Goal: Information Seeking & Learning: Find contact information

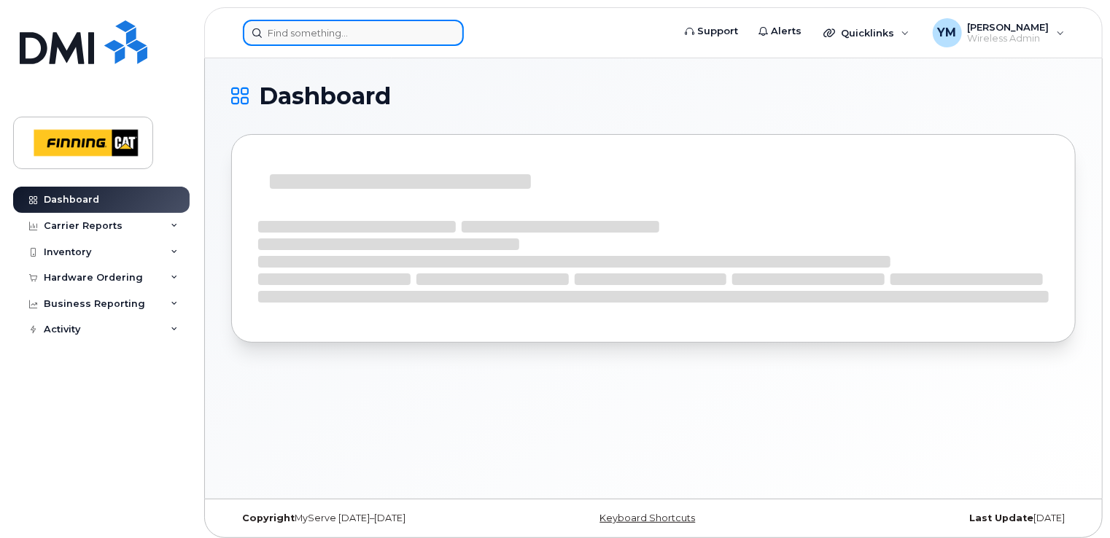
click at [381, 36] on input at bounding box center [353, 33] width 221 height 26
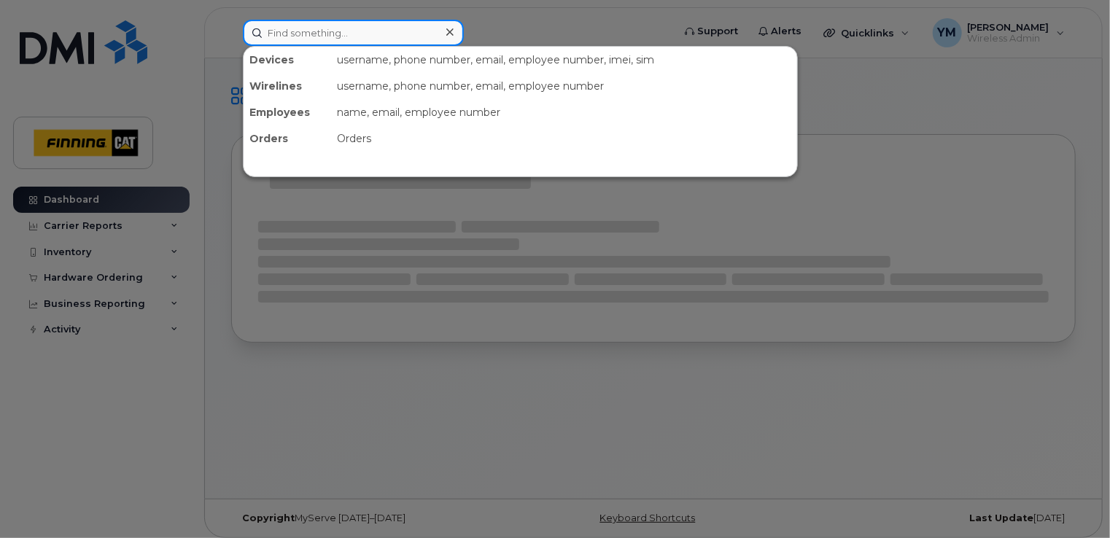
paste input "Jeedan Dhaliwal"
type input "Jeedan Dhaliwal"
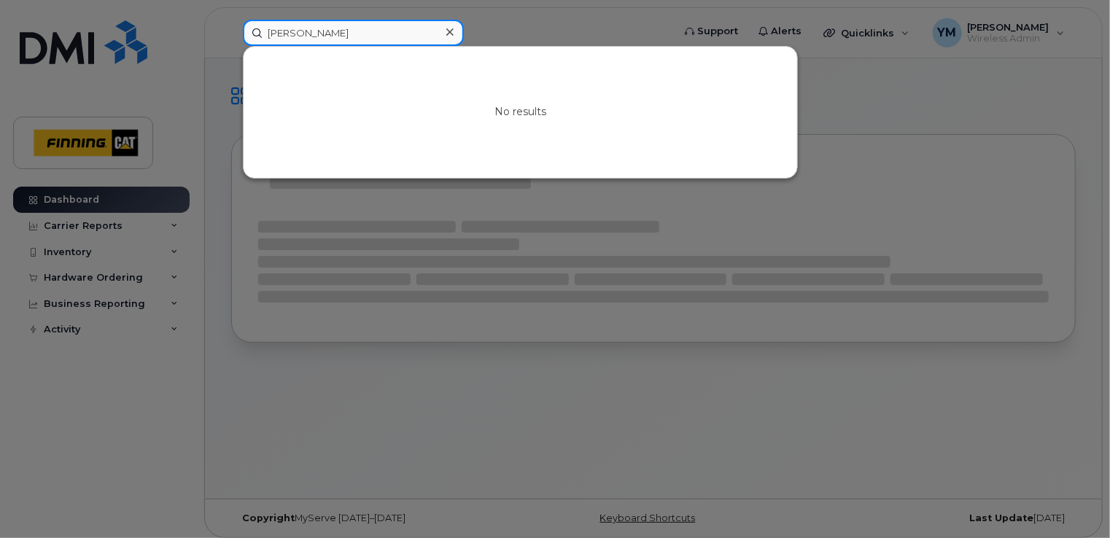
click at [381, 36] on input "Jeedan Dhaliwal" at bounding box center [353, 33] width 221 height 26
click at [555, 31] on div at bounding box center [555, 269] width 1110 height 538
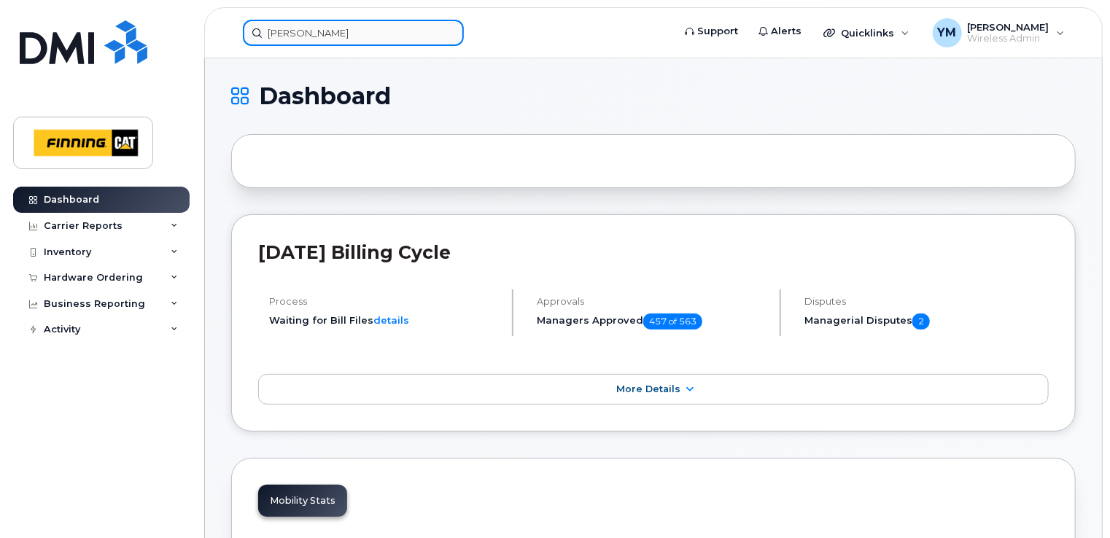
click at [364, 40] on input "Jeedan Dhaliwal" at bounding box center [353, 33] width 221 height 26
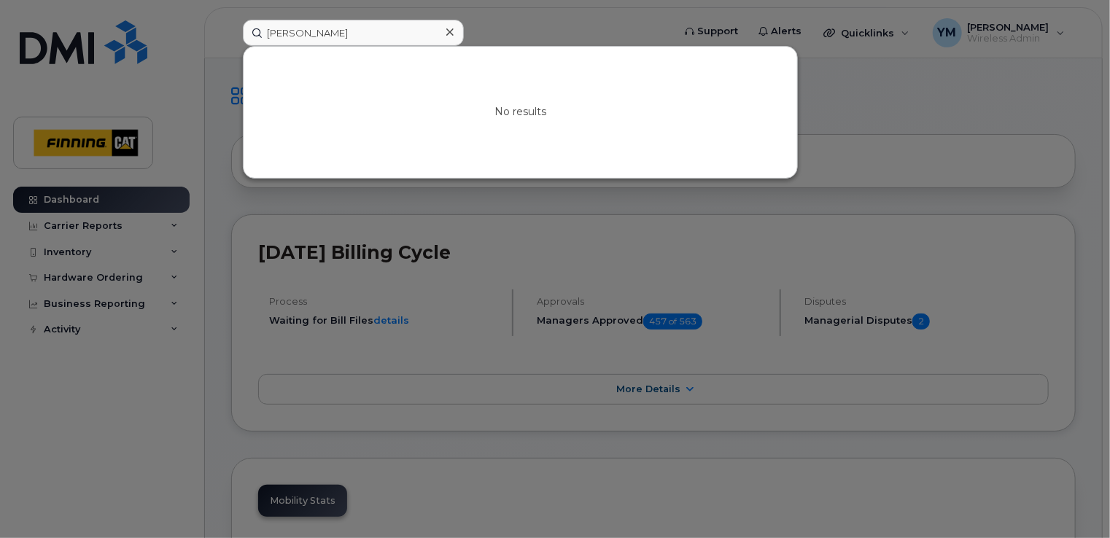
click at [526, 34] on div at bounding box center [555, 269] width 1110 height 538
drag, startPoint x: 346, startPoint y: 36, endPoint x: 210, endPoint y: 35, distance: 136.3
click at [231, 35] on div "Jeedan Dhaliwal No results" at bounding box center [452, 33] width 443 height 26
paste input "Jeedan Dhaliwal"
click at [344, 31] on input "Jeedan Dhaliwal" at bounding box center [353, 33] width 221 height 26
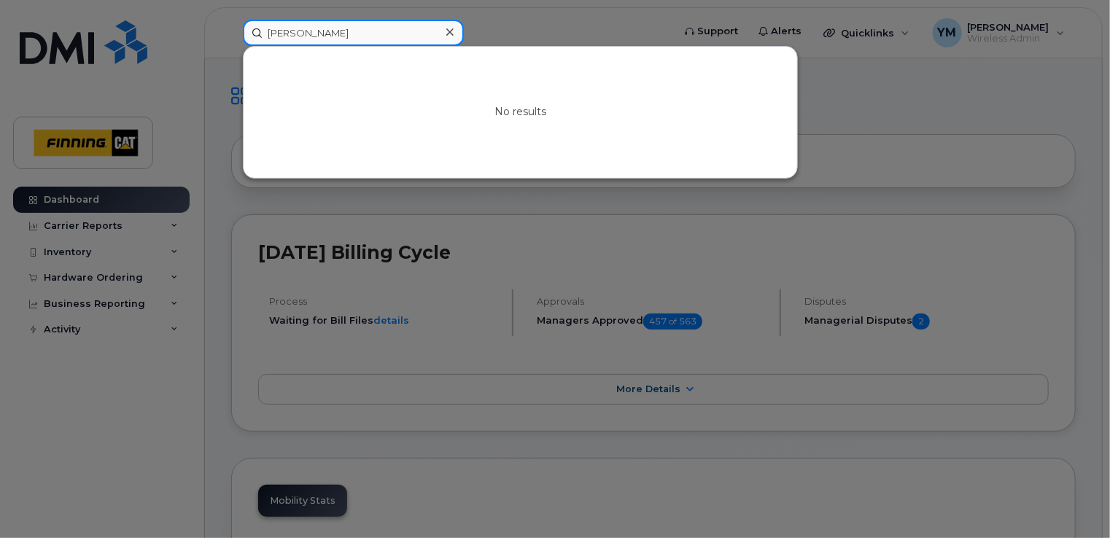
paste input "Jeedan Dhaliwal"
paste input
type input "Jeedan Dhaliwall"
drag, startPoint x: 397, startPoint y: 39, endPoint x: 254, endPoint y: 38, distance: 142.9
click at [254, 38] on input "Jeedan Dhaliwall" at bounding box center [353, 33] width 221 height 26
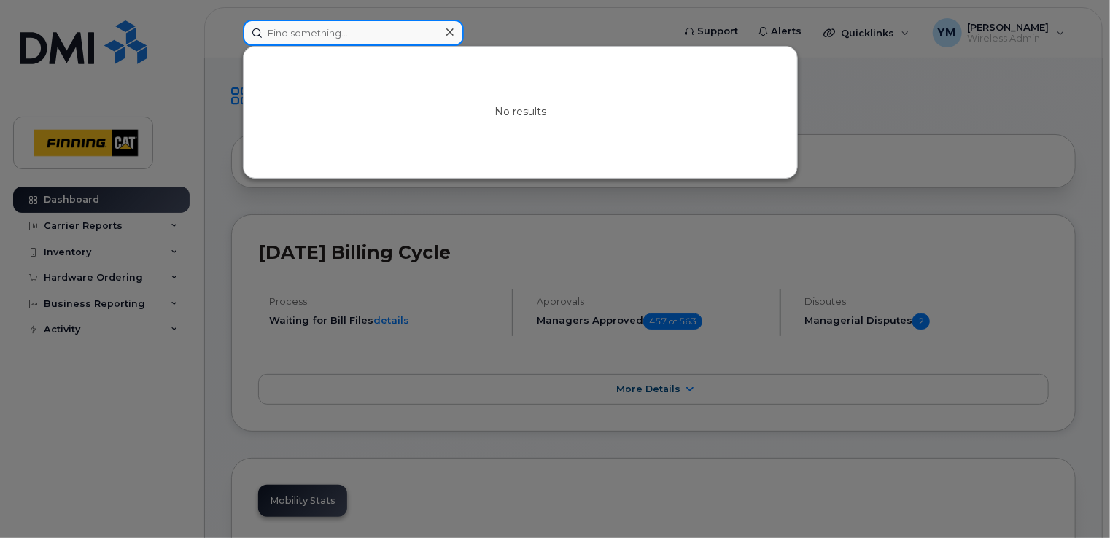
paste input "Jeevan Dhaliwal"
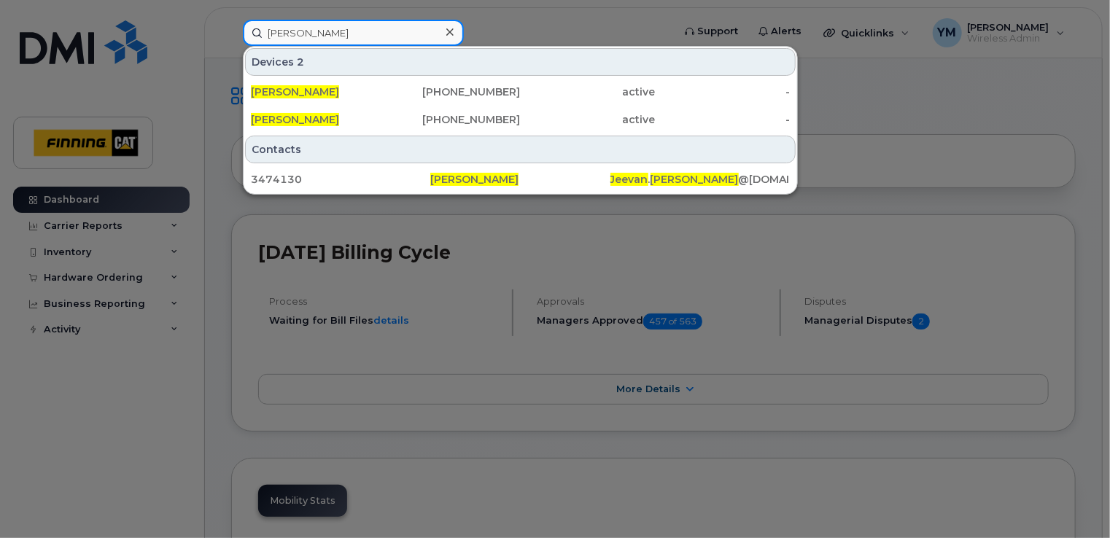
type input "Jeevan Dhaliwal"
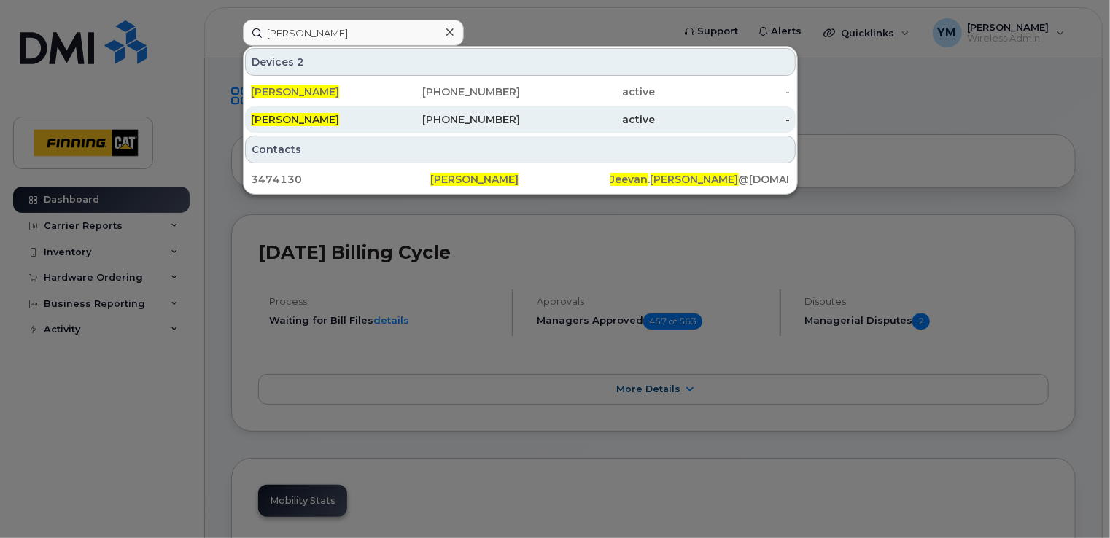
click at [499, 124] on div "604-328-2910" at bounding box center [453, 119] width 135 height 15
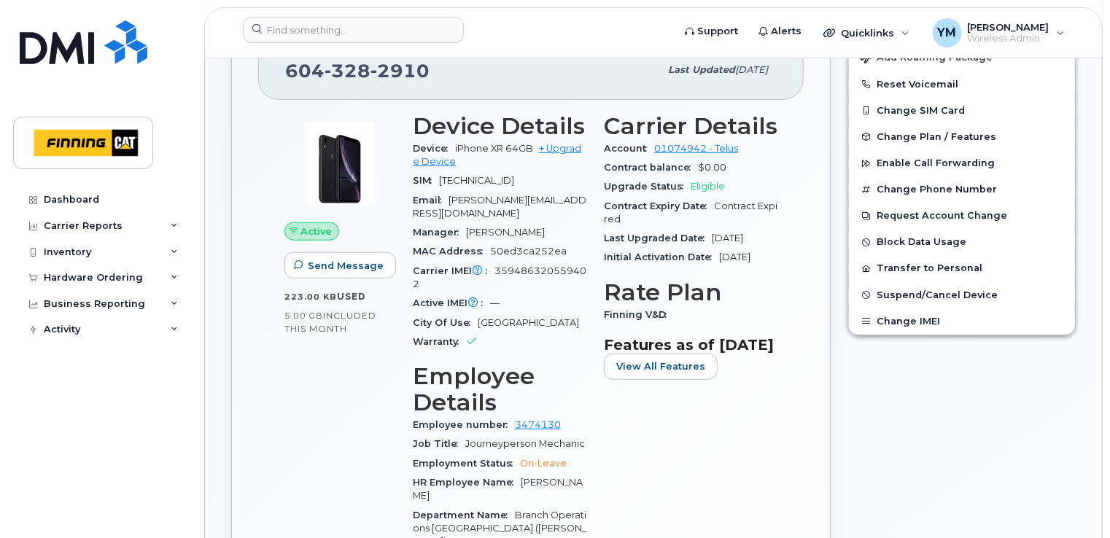
scroll to position [461, 0]
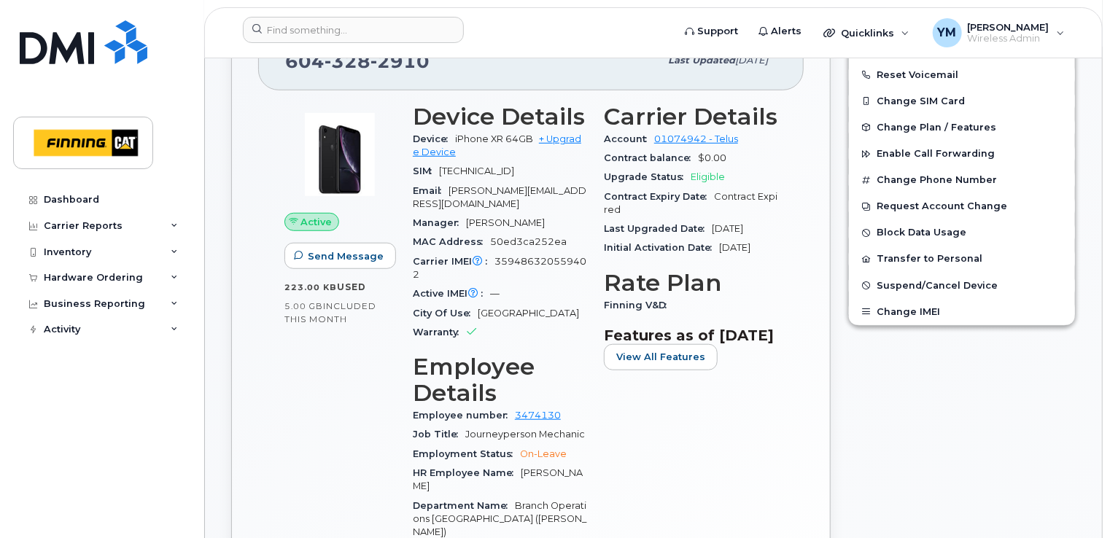
click at [950, 410] on div "Edit Device / Employee Add Roaming Package Reset Voicemail Change SIM Card Chan…" at bounding box center [961, 379] width 245 height 767
click at [892, 285] on span "Suspend/Cancel Device" at bounding box center [936, 285] width 121 height 11
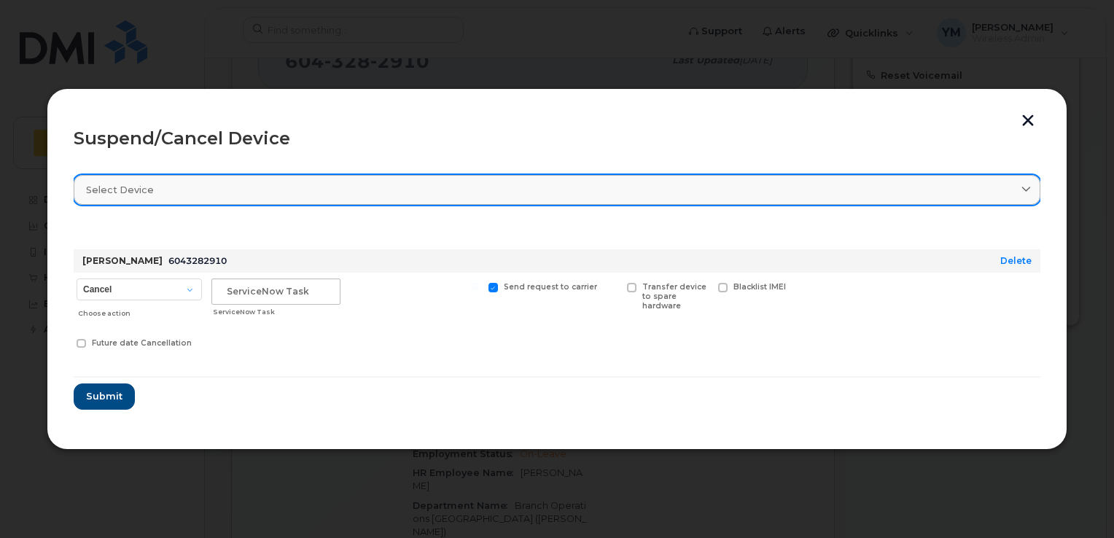
click at [257, 194] on div "Select device" at bounding box center [557, 190] width 942 height 14
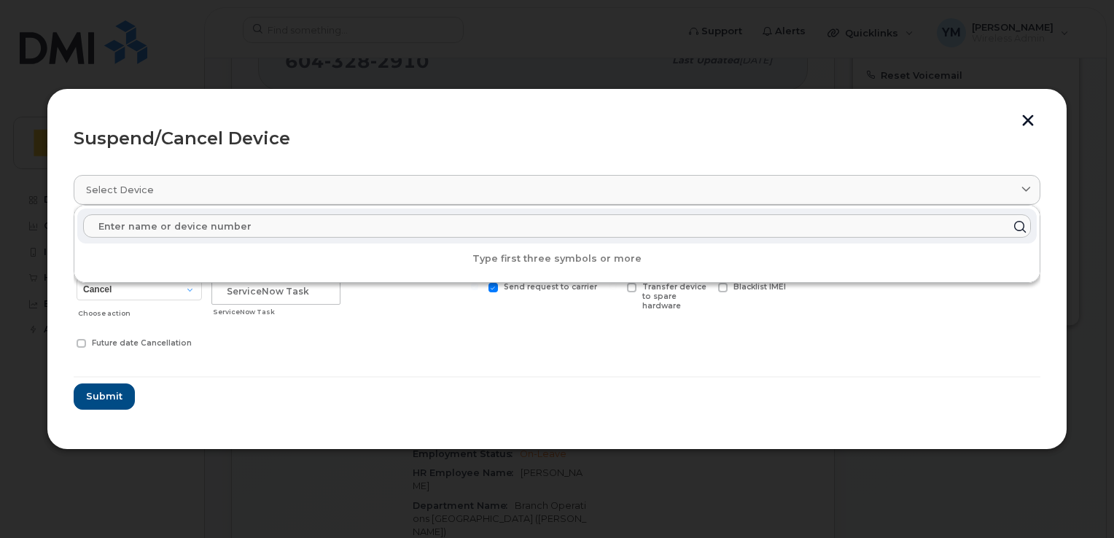
click at [254, 224] on input "text" at bounding box center [557, 225] width 948 height 23
paste input "INC0486085"
type input "I"
paste input "(604) 328-2910"
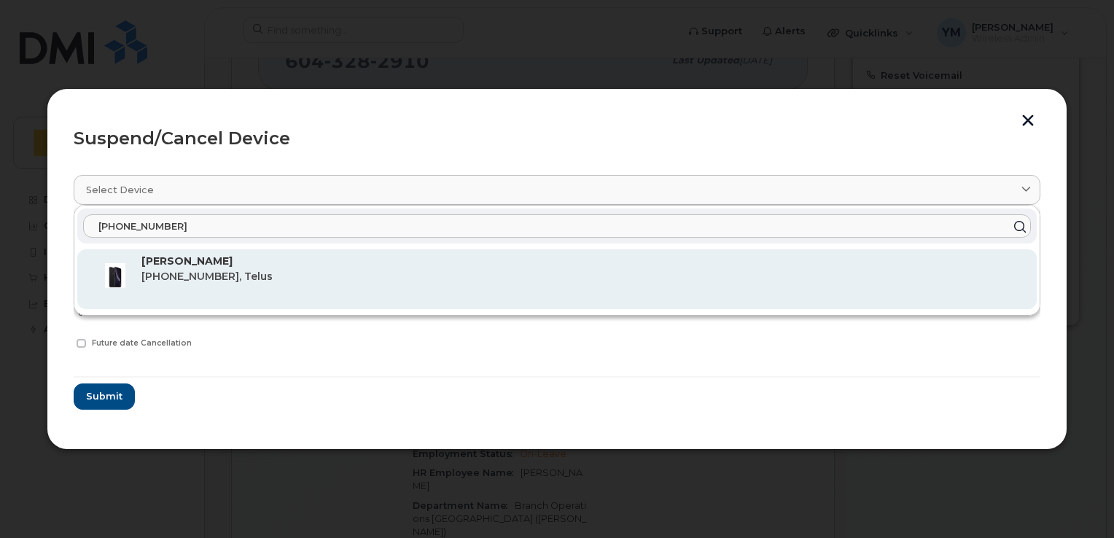
type input "(604) 328-2910"
click at [242, 260] on p "Jeevan Dhaliwal" at bounding box center [583, 261] width 884 height 15
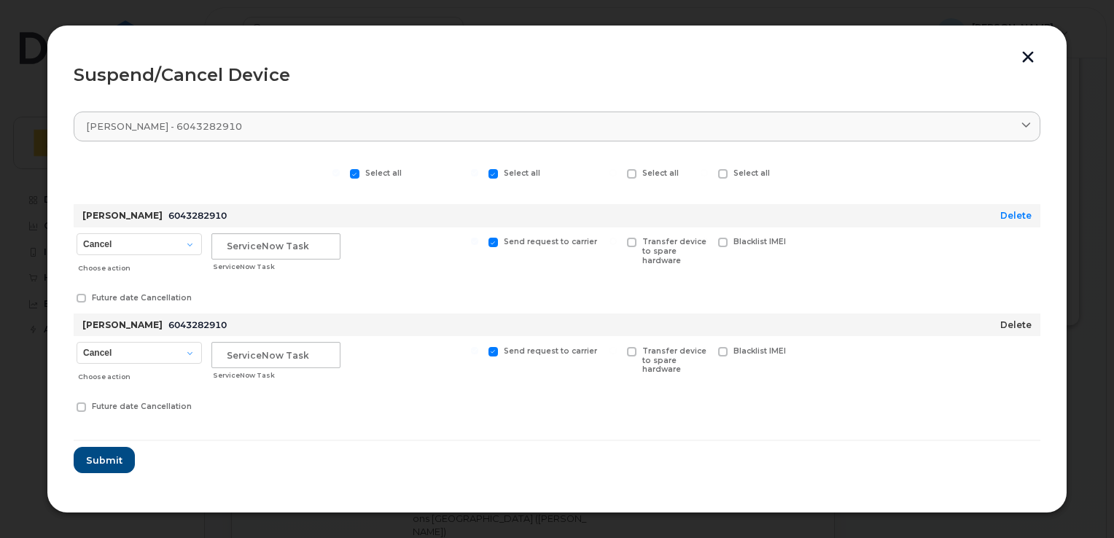
click at [1009, 327] on link "Delete" at bounding box center [1015, 324] width 31 height 11
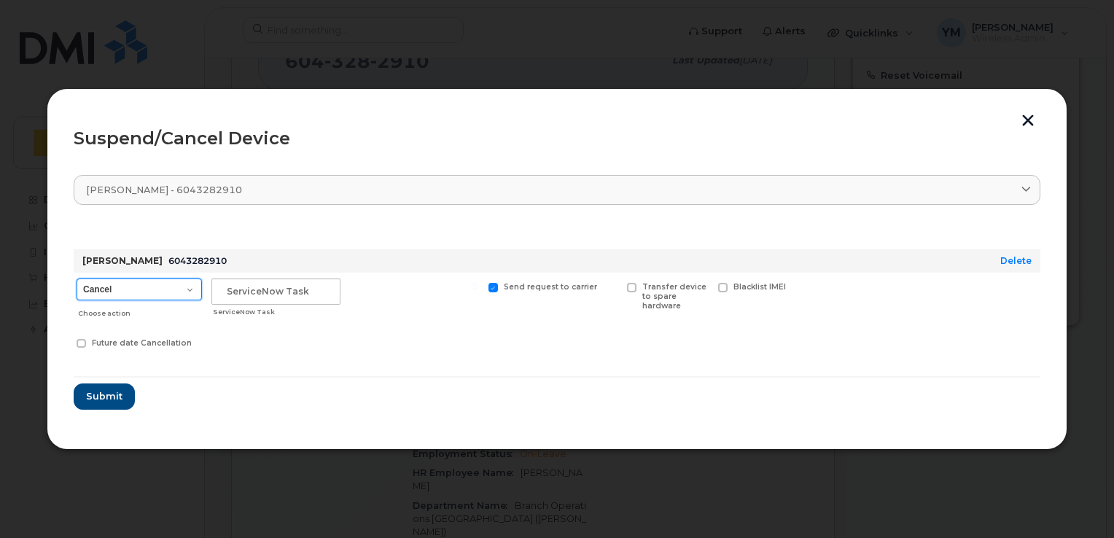
click at [193, 285] on select "Cancel Suspend - Reduced Rate Suspend - Full Rate Suspend - Lost Device/Stolen …" at bounding box center [139, 289] width 125 height 22
click at [77, 278] on select "Cancel Suspend - Reduced Rate Suspend - Full Rate Suspend - Lost Device/Stolen …" at bounding box center [139, 289] width 125 height 22
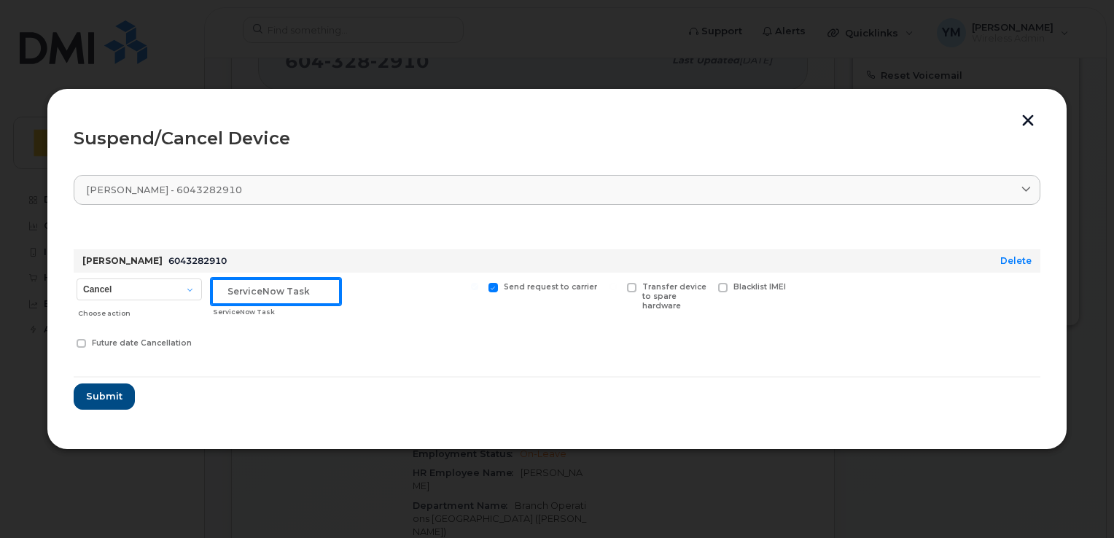
click at [249, 293] on input "text" at bounding box center [275, 291] width 129 height 26
paste input "INC0486085"
type input "INC0486085"
click at [378, 319] on div at bounding box center [414, 299] width 135 height 52
click at [193, 285] on select "Cancel Suspend - Reduced Rate Suspend - Full Rate Suspend - Lost Device/Stolen …" at bounding box center [139, 289] width 125 height 22
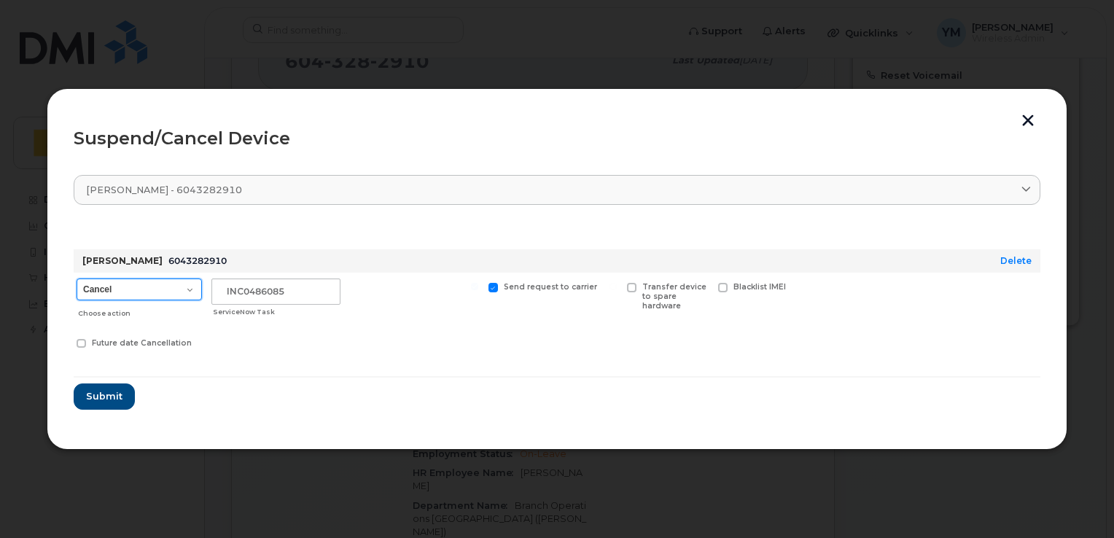
click at [193, 285] on select "Cancel Suspend - Reduced Rate Suspend - Full Rate Suspend - Lost Device/Stolen …" at bounding box center [139, 289] width 125 height 22
click at [99, 398] on span "Submit" at bounding box center [103, 396] width 36 height 14
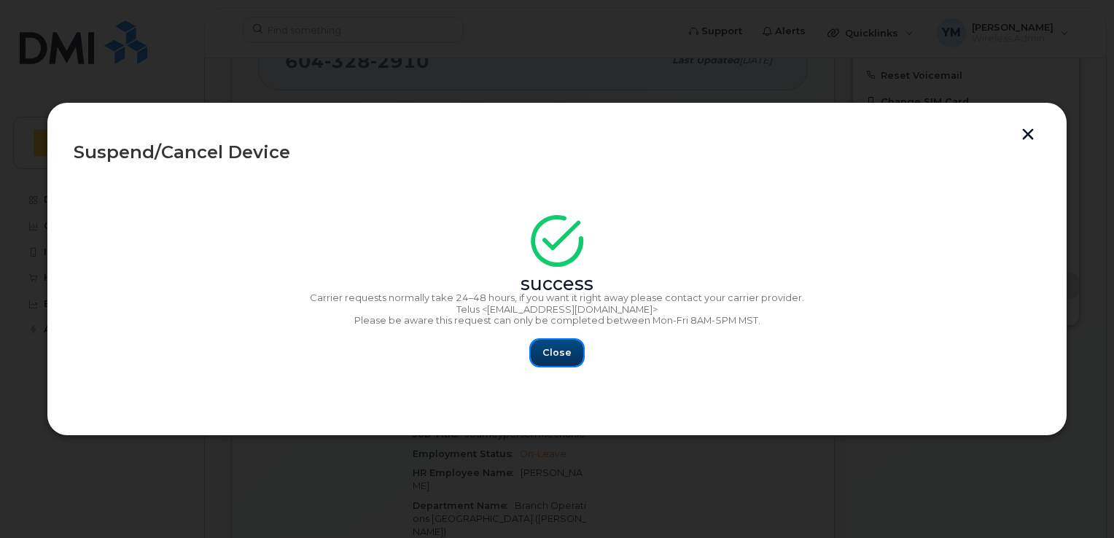
click at [558, 354] on span "Close" at bounding box center [556, 353] width 29 height 14
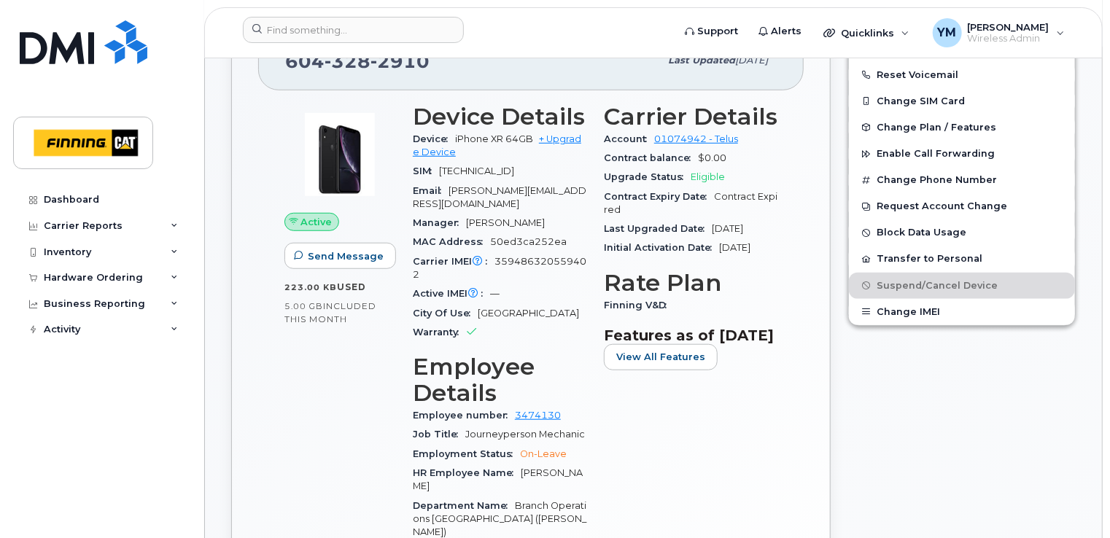
click at [900, 438] on div "Edit Device / Employee Add Roaming Package Reset Voicemail Change SIM Card Chan…" at bounding box center [961, 379] width 245 height 767
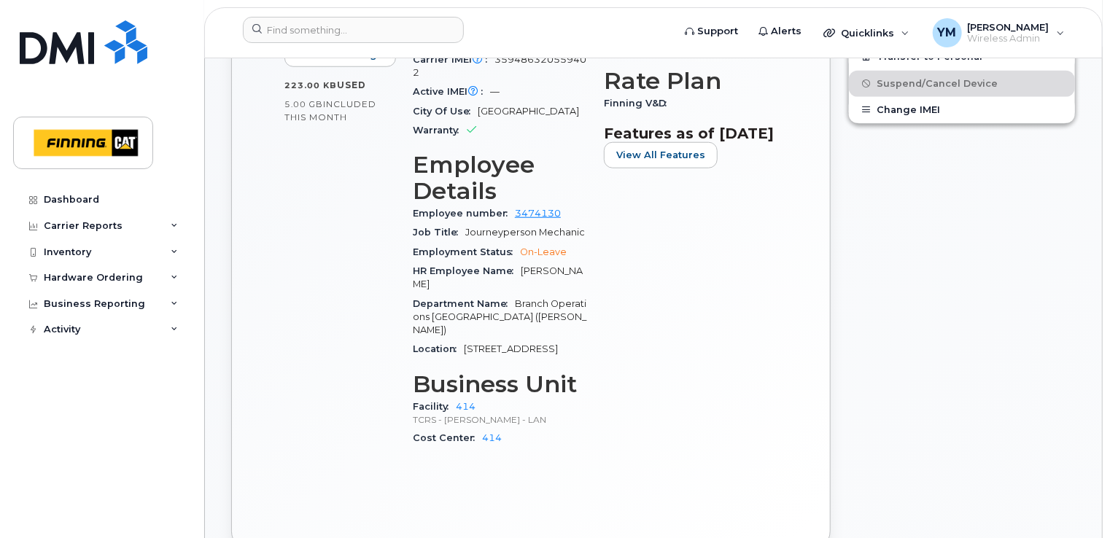
scroll to position [704, 0]
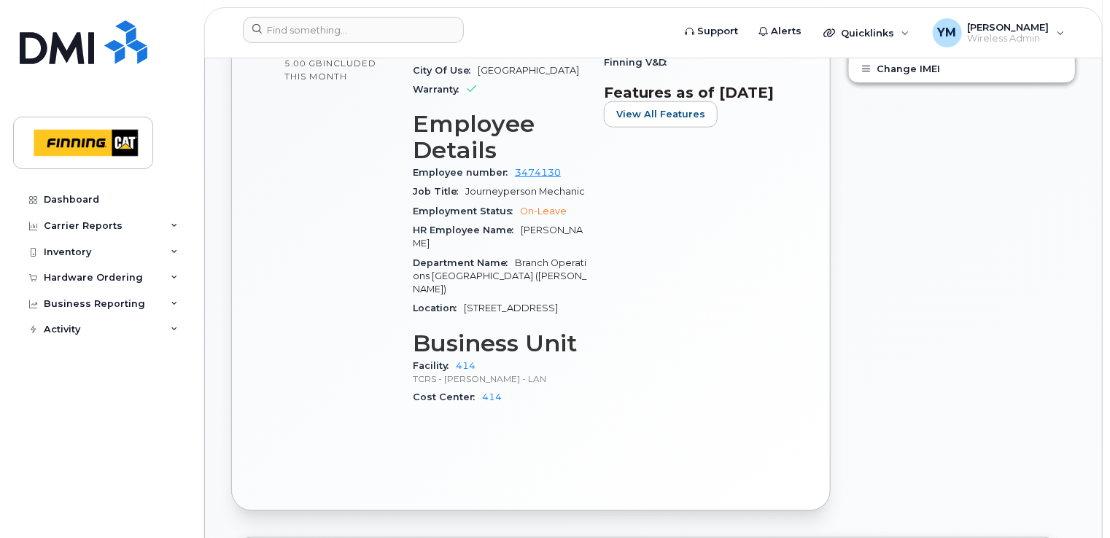
click at [878, 219] on div "Edit Device / Employee Add Roaming Package Reset Voicemail Change SIM Card Chan…" at bounding box center [961, 136] width 245 height 767
click at [970, 270] on div "Edit Device / Employee Add Roaming Package Reset Voicemail Change SIM Card Chan…" at bounding box center [961, 136] width 245 height 767
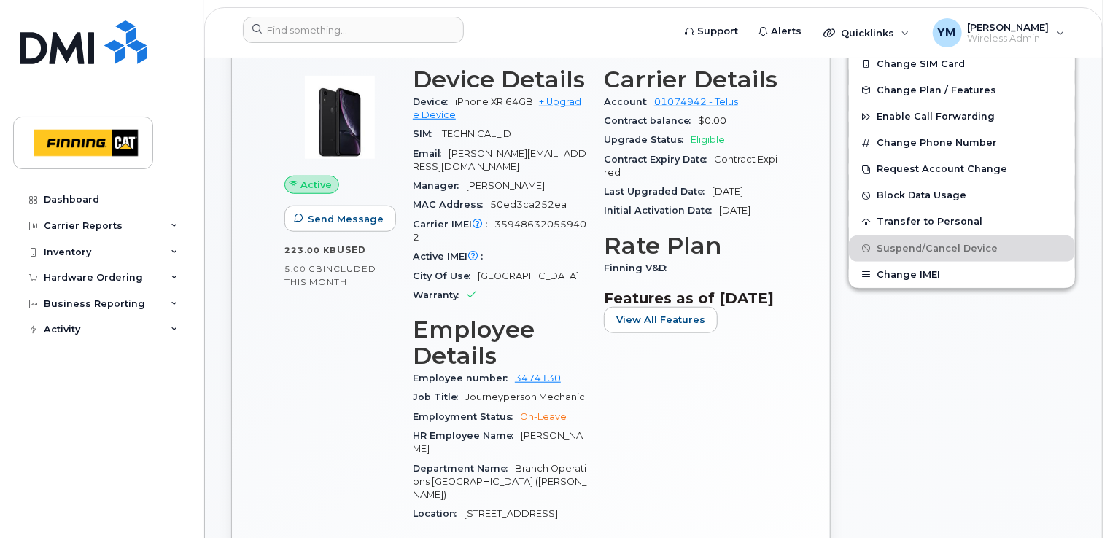
scroll to position [510, 0]
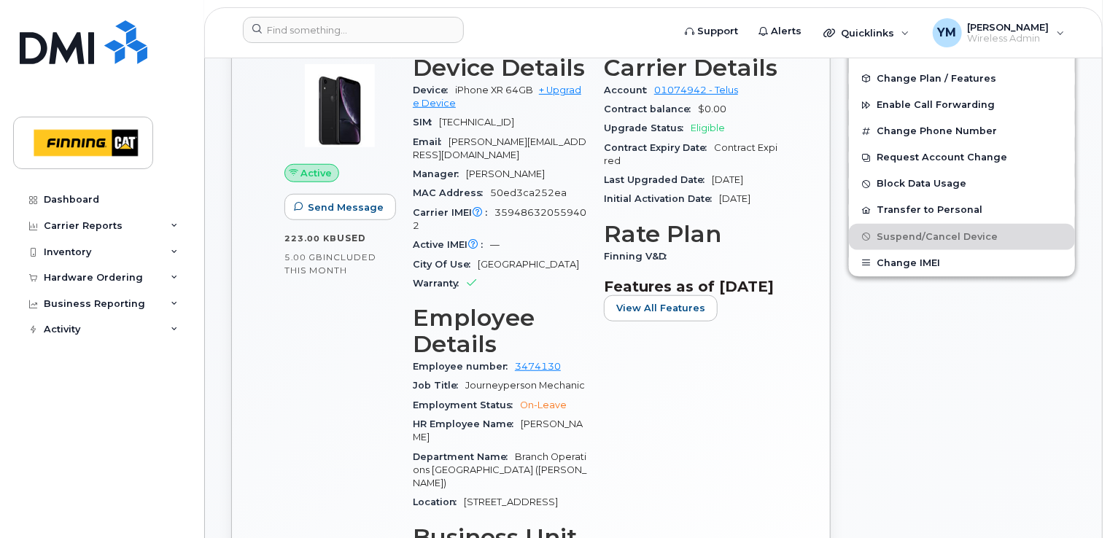
click at [986, 360] on div "Edit Device / Employee Add Roaming Package Reset Voicemail Change SIM Card Chan…" at bounding box center [961, 330] width 245 height 767
click at [986, 358] on div "Edit Device / Employee Add Roaming Package Reset Voicemail Change SIM Card Chan…" at bounding box center [961, 330] width 245 height 767
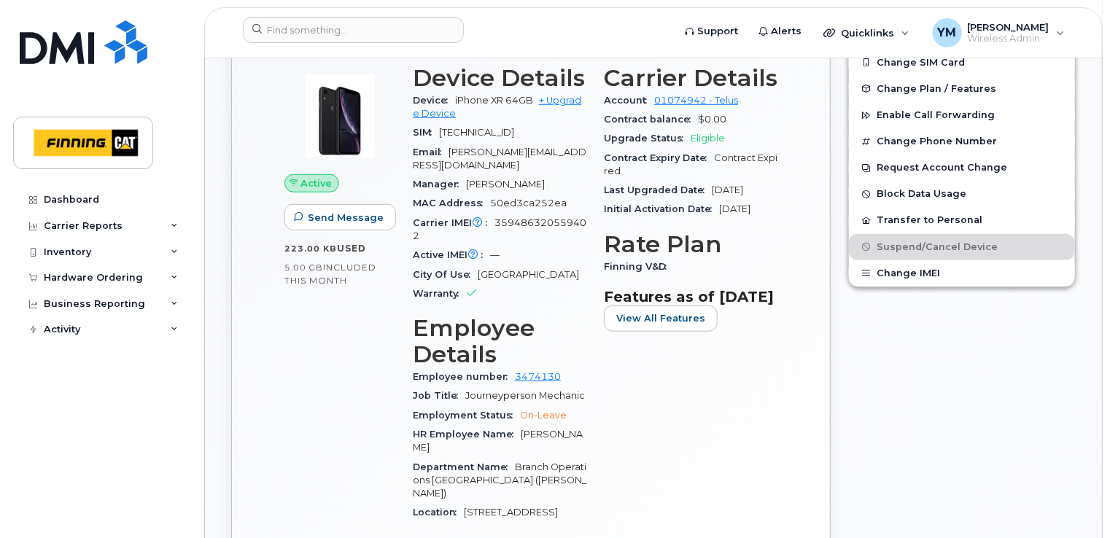
scroll to position [461, 0]
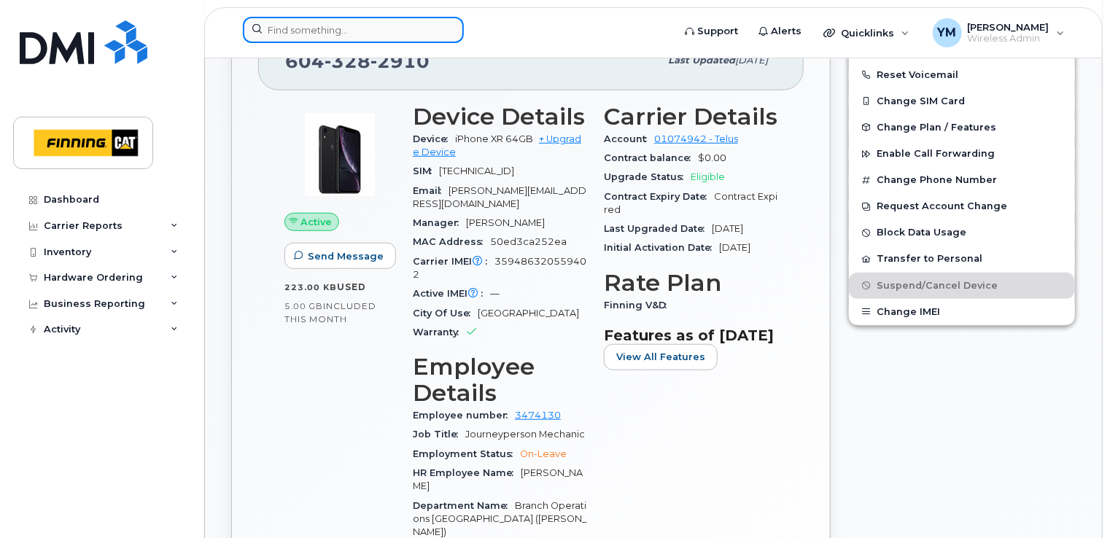
click at [382, 39] on input at bounding box center [353, 30] width 221 height 26
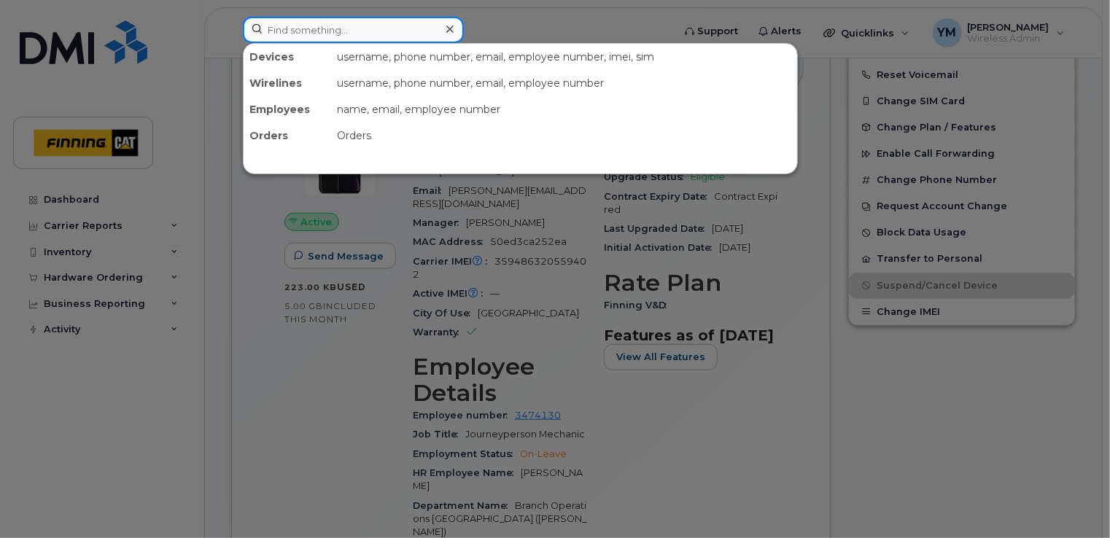
paste input "Gabriel Marquez Barrientos"
type input "Gabriel Marquez Barrientos"
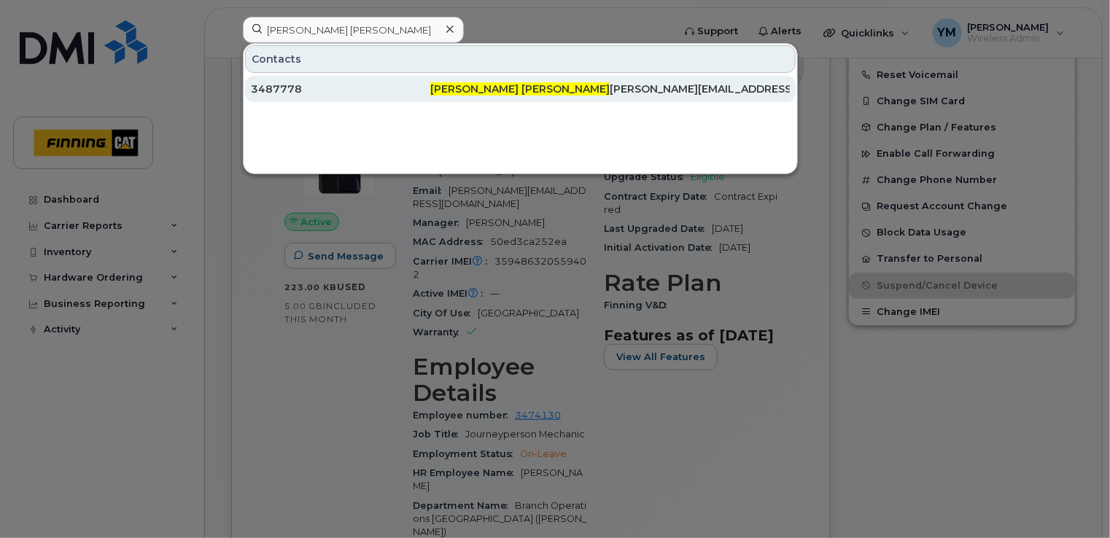
click at [472, 86] on span "Gabriel Marquez Barrientos" at bounding box center [519, 88] width 179 height 13
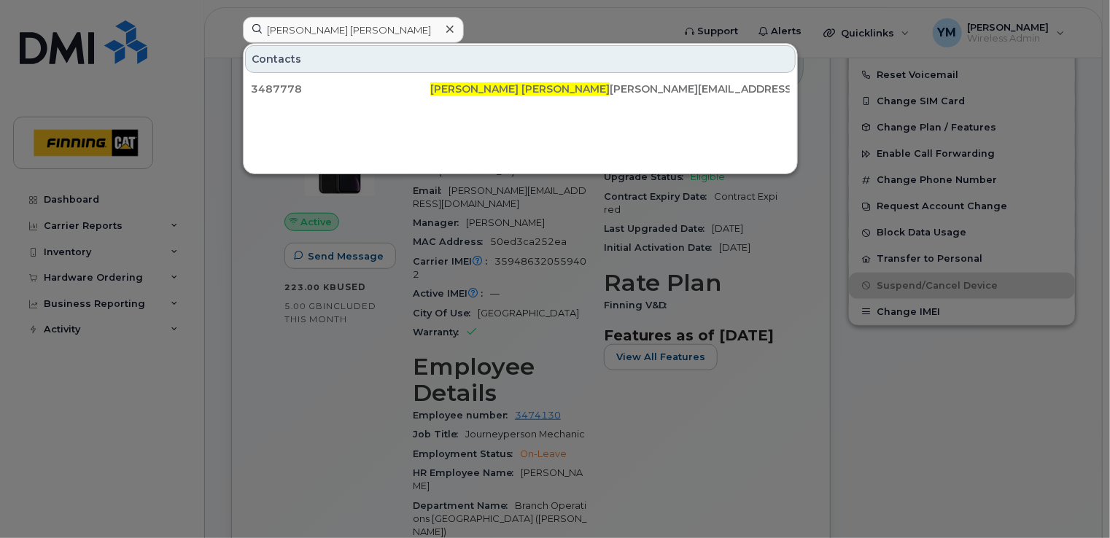
click at [599, 31] on div at bounding box center [555, 269] width 1110 height 538
click at [421, 26] on input "Gabriel Marquez Barrientos" at bounding box center [353, 30] width 221 height 26
click at [453, 30] on div at bounding box center [449, 29] width 21 height 21
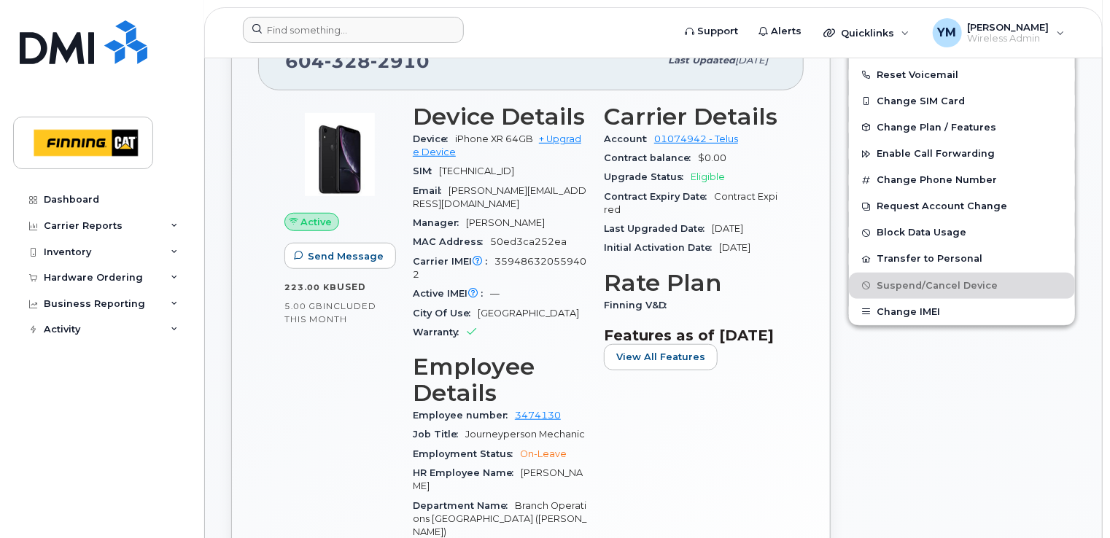
click at [504, 29] on form at bounding box center [453, 30] width 420 height 26
click at [382, 37] on input at bounding box center [353, 30] width 221 height 26
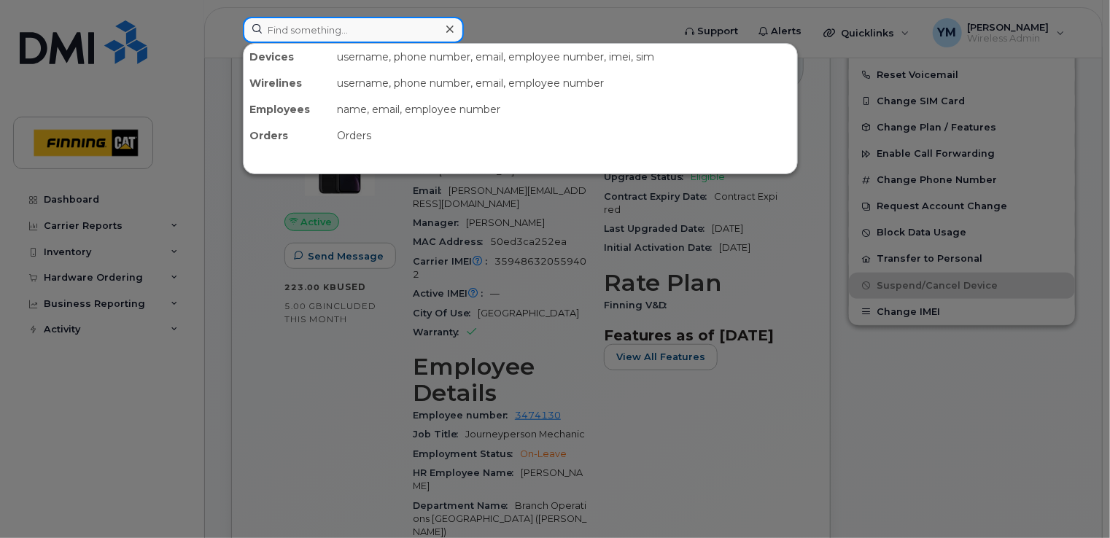
paste input "Gabriel Marquez Barrientos"
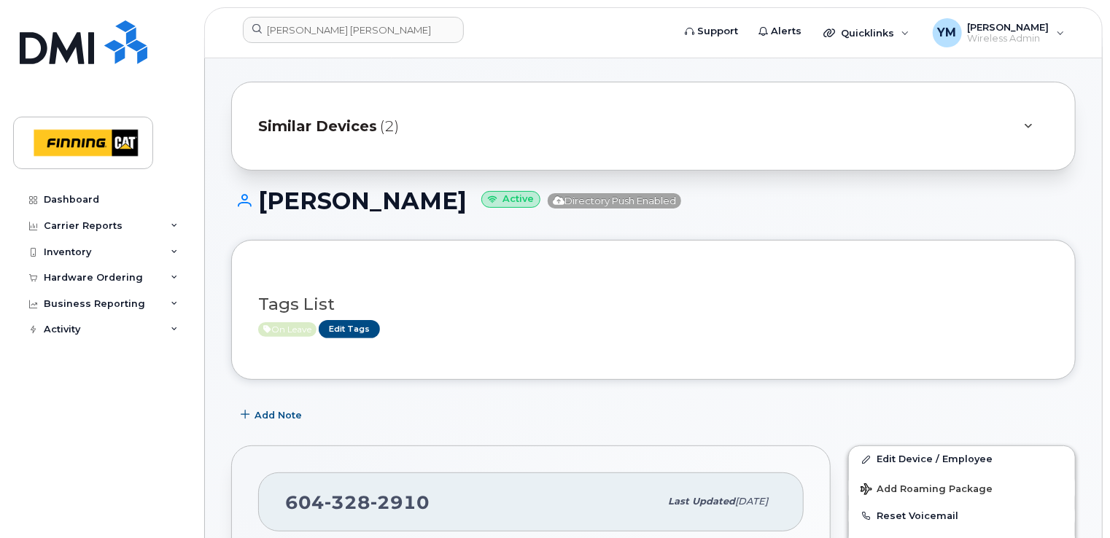
scroll to position [0, 0]
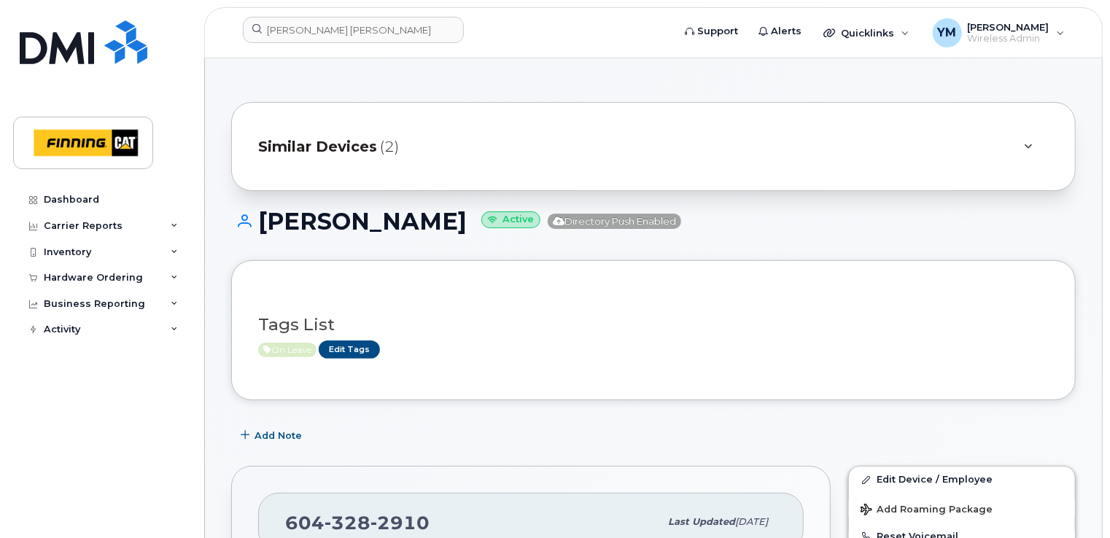
drag, startPoint x: 456, startPoint y: 223, endPoint x: 257, endPoint y: 223, distance: 198.3
click at [257, 223] on h1 "Jeevan Dhaliwal Active Directory Push Enabled" at bounding box center [653, 222] width 844 height 26
copy h1 "Jeevan Dhaliwal"
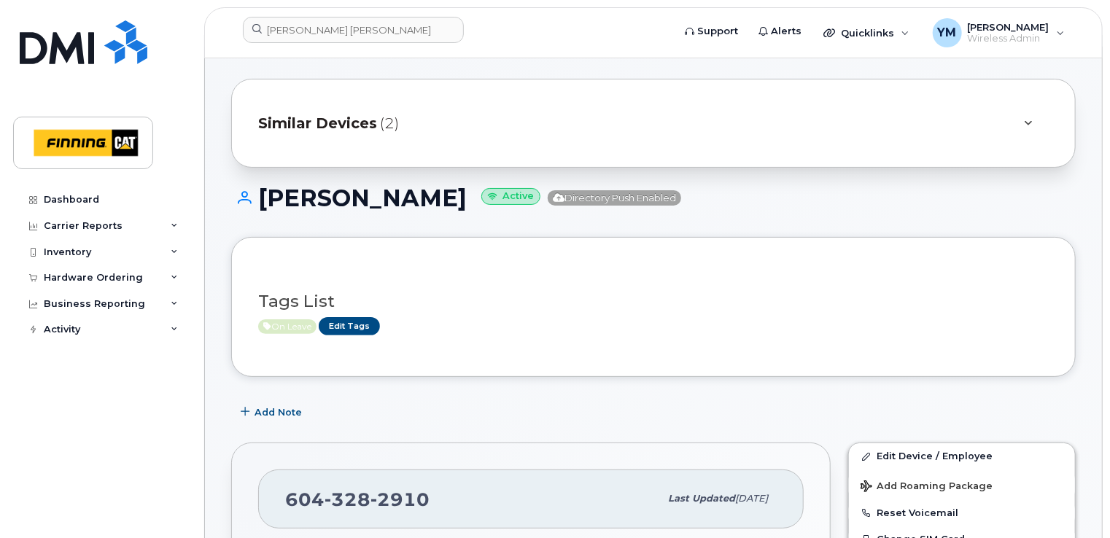
scroll to position [24, 0]
drag, startPoint x: 370, startPoint y: 510, endPoint x: 283, endPoint y: 508, distance: 87.5
click at [283, 508] on div "604 328 2910 Last updated Aug 05, 2025" at bounding box center [530, 498] width 545 height 58
copy span "604 328 2910"
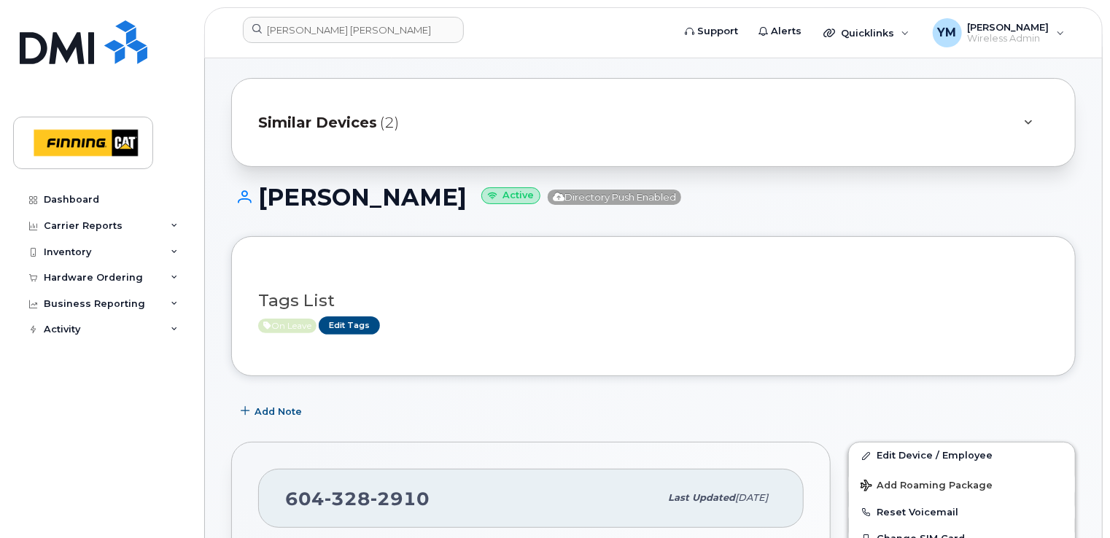
click at [633, 283] on div "Tags List On Leave Edit Tags" at bounding box center [653, 306] width 790 height 56
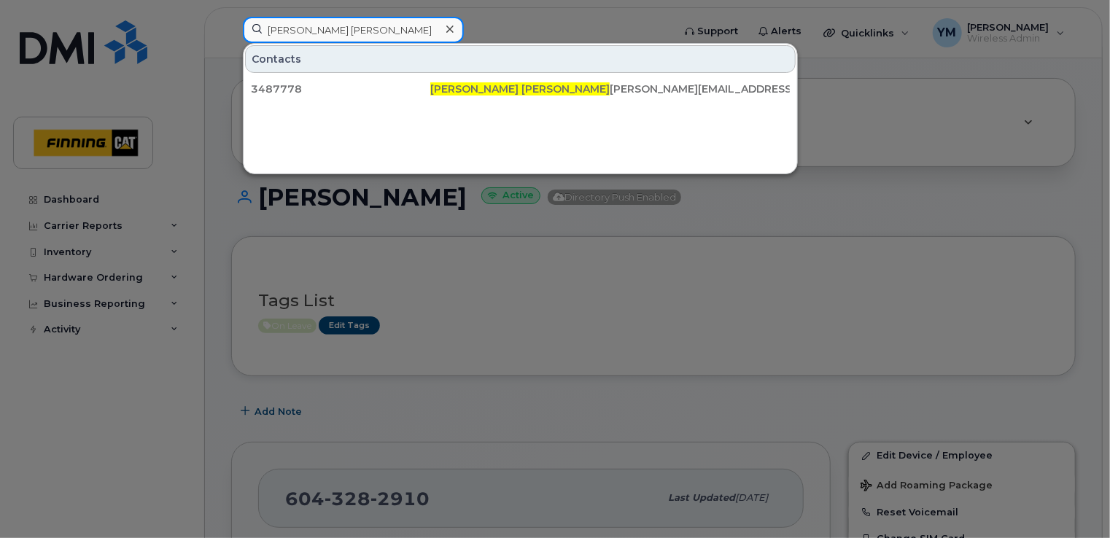
click at [435, 34] on input "Gabriel Marquez Barrientos" at bounding box center [353, 30] width 221 height 26
paste input "(250) 961-2431"
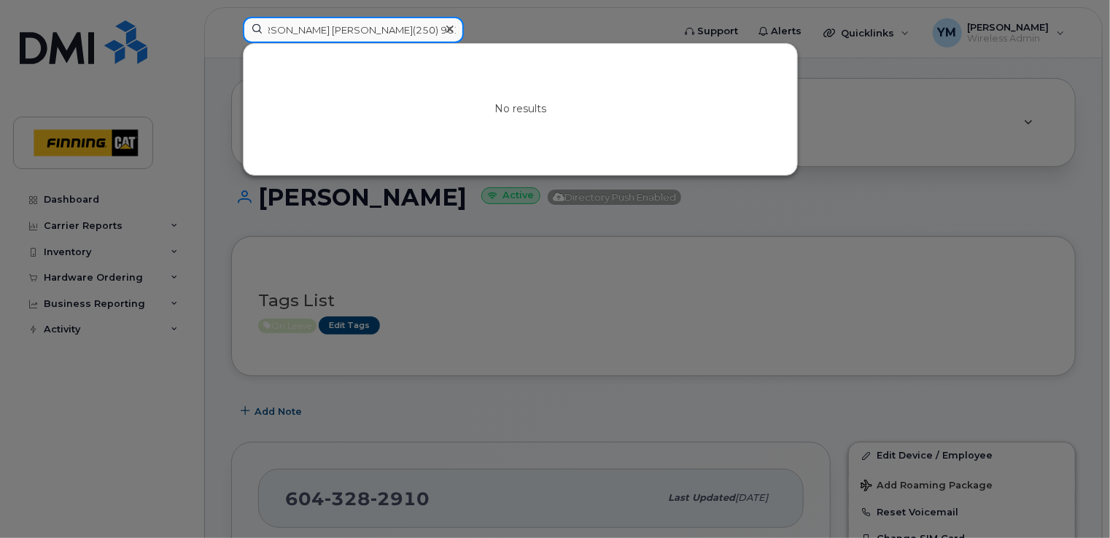
scroll to position [0, 0]
paste input
type input "(250) 961-2431"
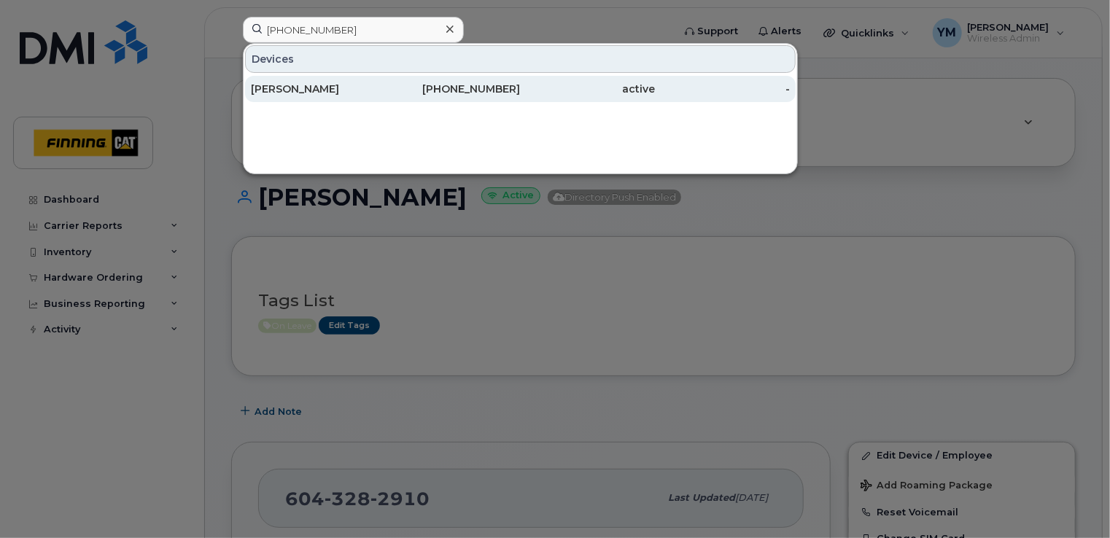
click at [481, 89] on div "250-961-2431" at bounding box center [453, 89] width 135 height 15
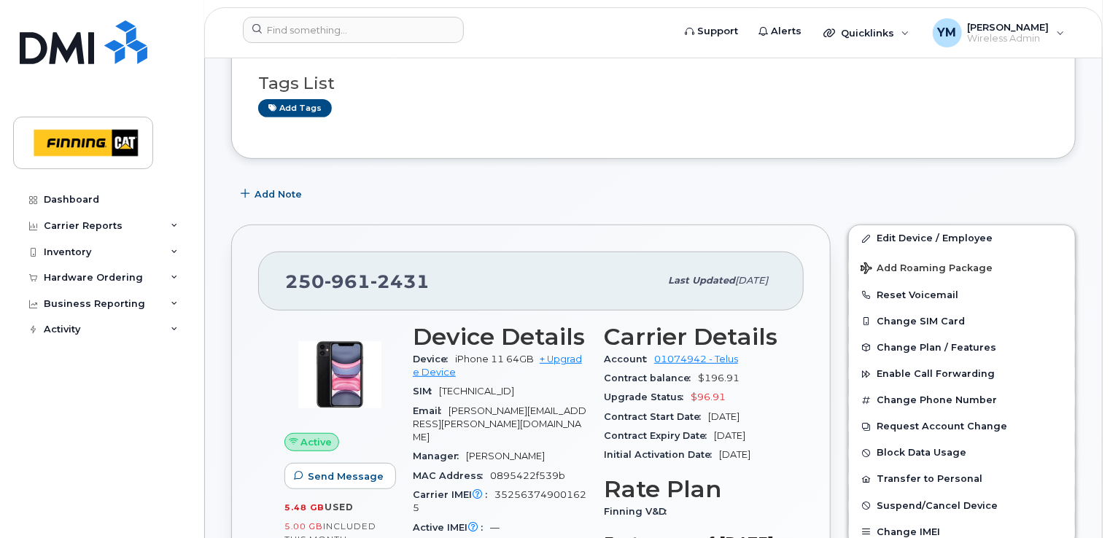
scroll to position [243, 0]
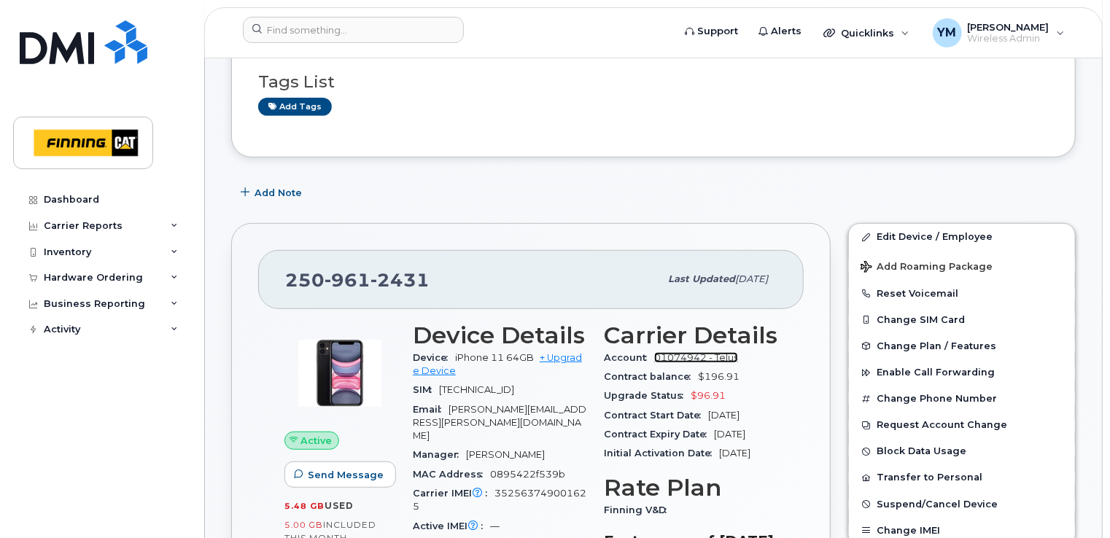
click at [714, 353] on link "01074942 - Telus" at bounding box center [696, 357] width 84 height 11
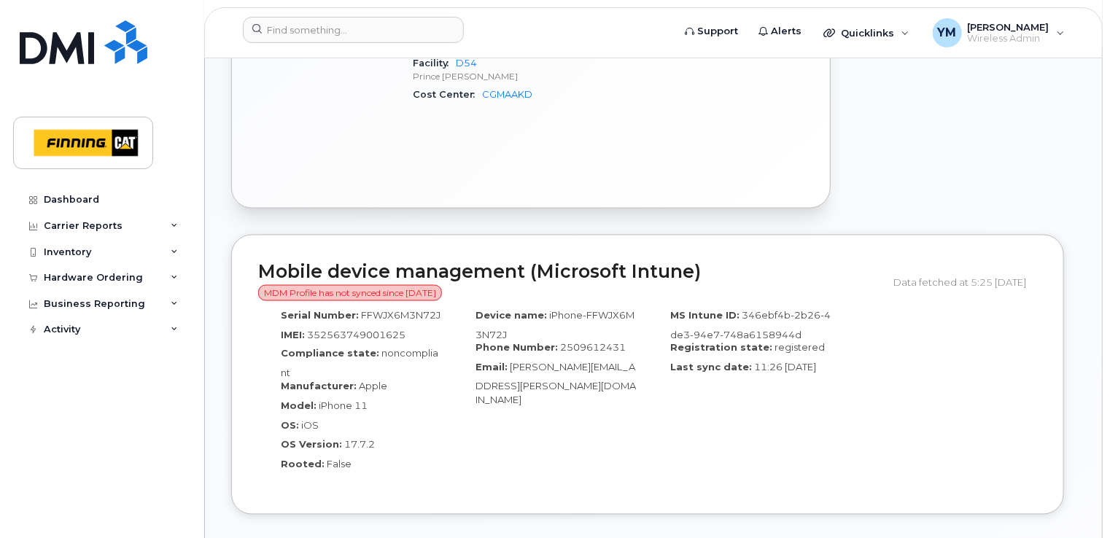
scroll to position [1045, 0]
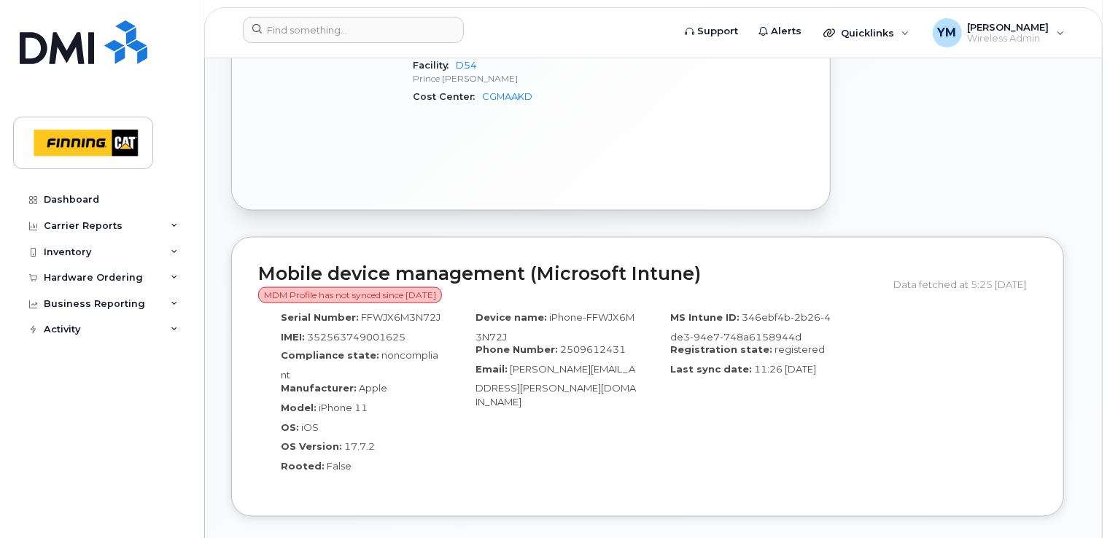
click at [432, 287] on span "MDM Profile has not synced since [DATE]" at bounding box center [350, 295] width 184 height 16
click at [480, 381] on div "Device name: iPhone-FFWJX6M3N72J Phone Number: [PHONE_NUMBER] Email: [PERSON_NA…" at bounding box center [550, 397] width 195 height 186
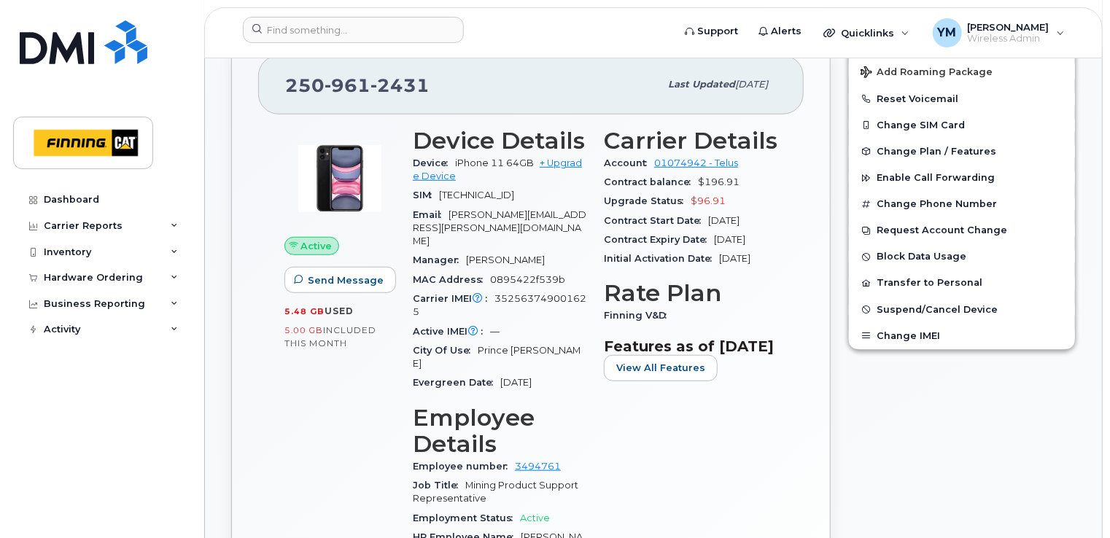
scroll to position [437, 0]
click at [613, 32] on form at bounding box center [453, 30] width 420 height 26
drag, startPoint x: 537, startPoint y: 245, endPoint x: 467, endPoint y: 243, distance: 69.3
click at [467, 251] on div "Manager [PERSON_NAME]" at bounding box center [500, 260] width 174 height 19
copy span "[PERSON_NAME]"
